Goal: Transaction & Acquisition: Purchase product/service

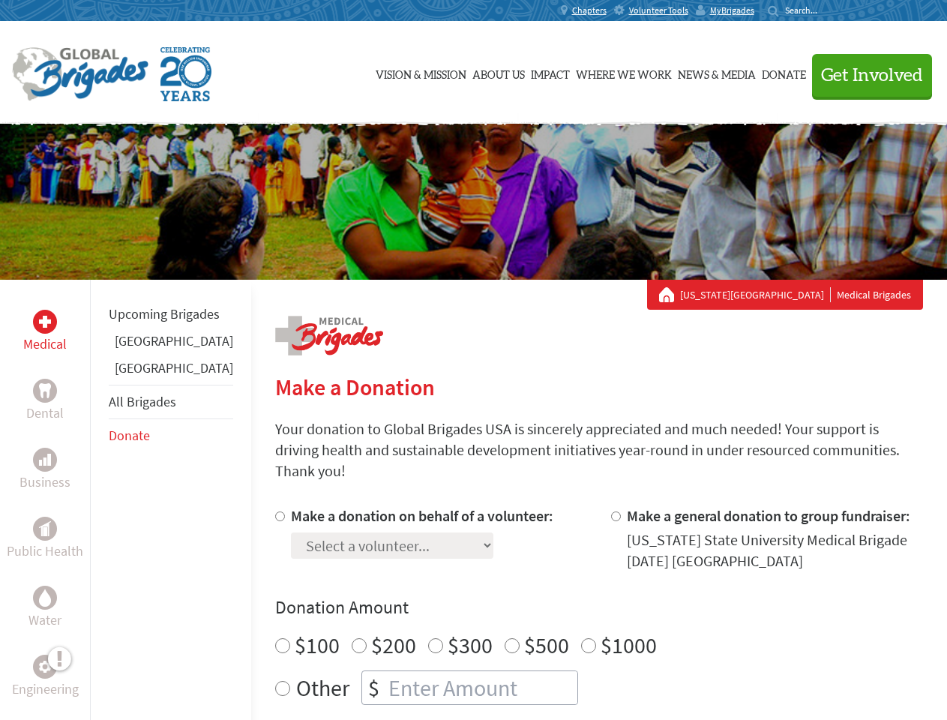
click at [828, 10] on div "Search for:" at bounding box center [798, 10] width 60 height 12
click at [865, 75] on span "Get Involved" at bounding box center [872, 76] width 102 height 18
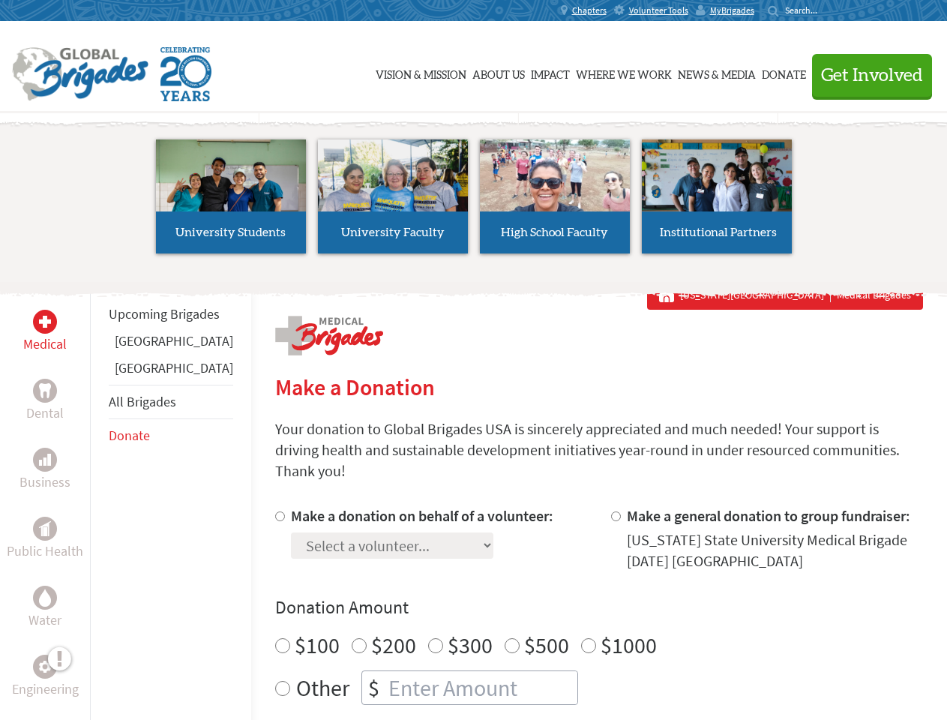
click at [474, 202] on li "High School Faculty" at bounding box center [555, 196] width 162 height 138
click at [99, 499] on div "Upcoming Brigades [GEOGRAPHIC_DATA] [GEOGRAPHIC_DATA] All Brigades Donate" at bounding box center [170, 640] width 161 height 720
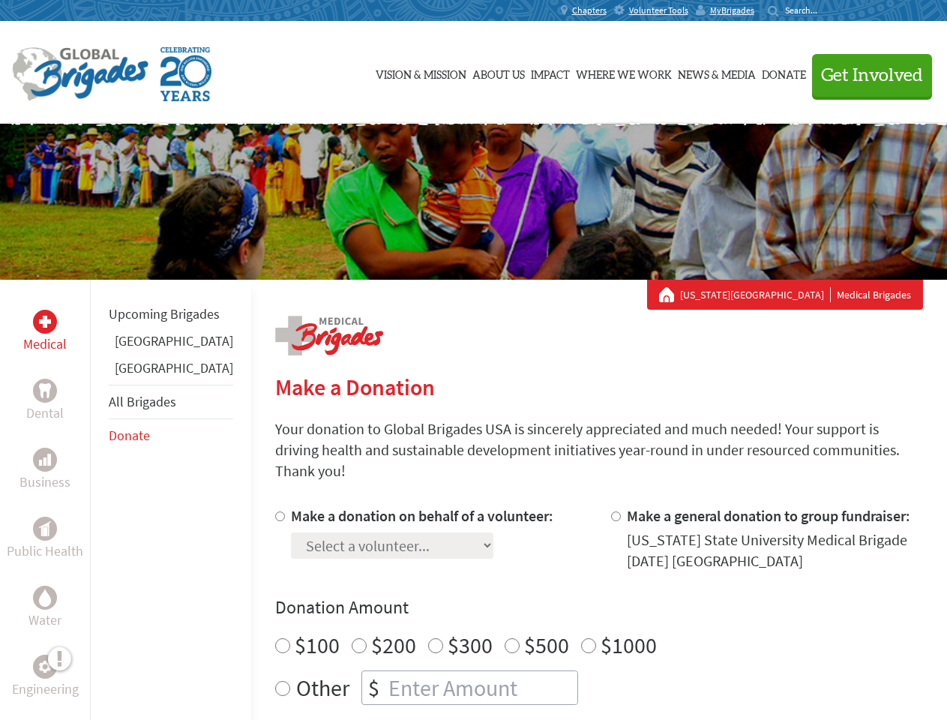
click at [573, 602] on div "Donation Amount $100 $200 $300 $500 $1000 Other $" at bounding box center [599, 649] width 648 height 109
click at [275, 511] on input "Make a donation on behalf of a volunteer:" at bounding box center [280, 516] width 10 height 10
radio input "true"
click at [611, 511] on input "Make a general donation to group fundraiser:" at bounding box center [616, 516] width 10 height 10
radio input "true"
